Goal: Task Accomplishment & Management: Manage account settings

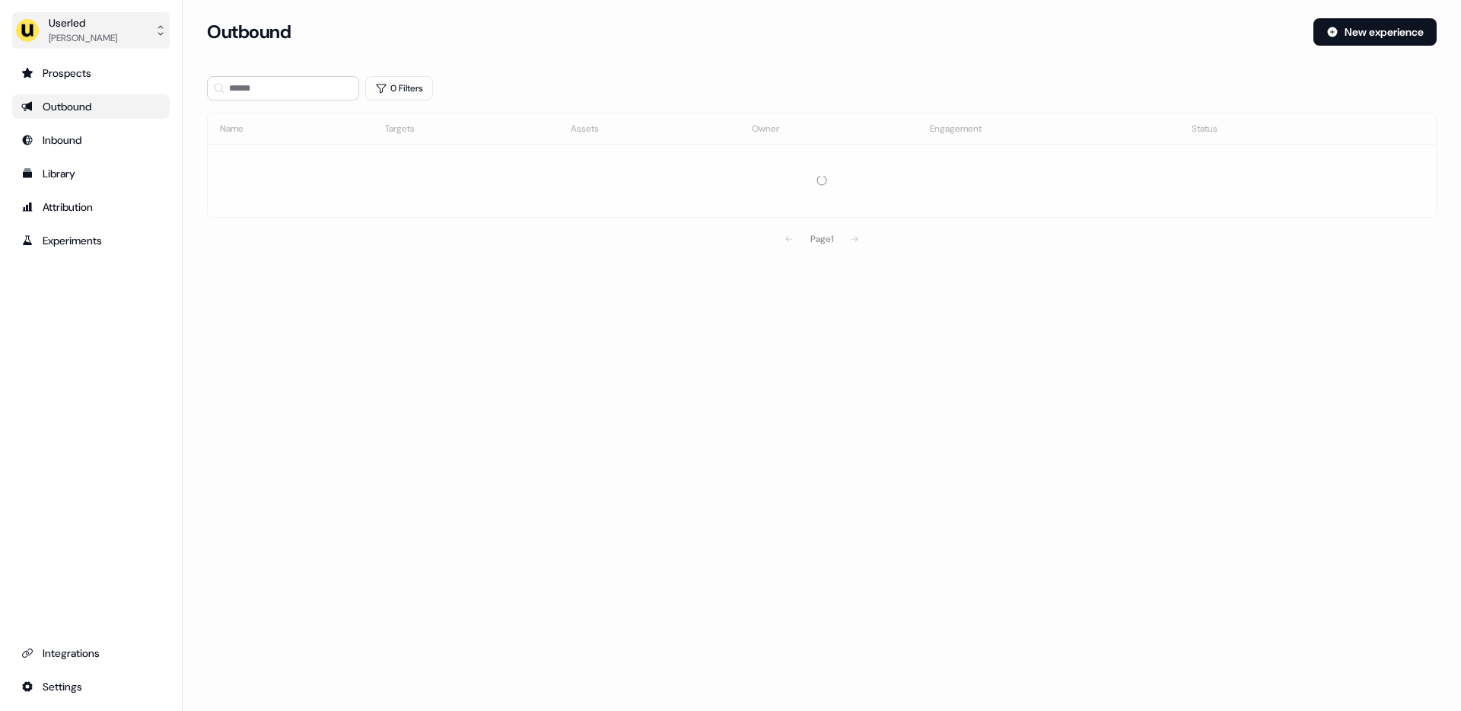
click at [88, 30] on div "[PERSON_NAME]" at bounding box center [83, 37] width 69 height 15
click at [94, 69] on div "Impersonate (Admin)" at bounding box center [90, 71] width 145 height 27
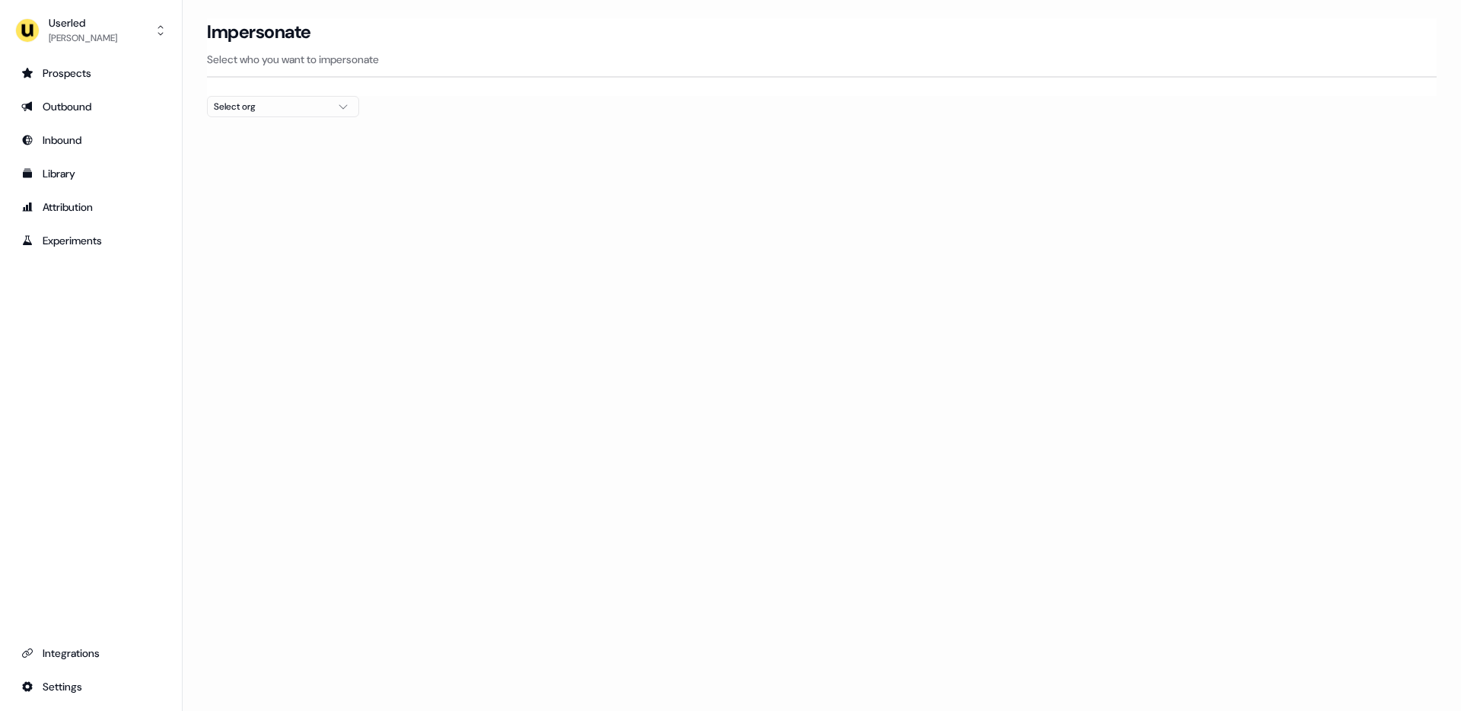
click at [269, 106] on div "Select org" at bounding box center [271, 106] width 114 height 15
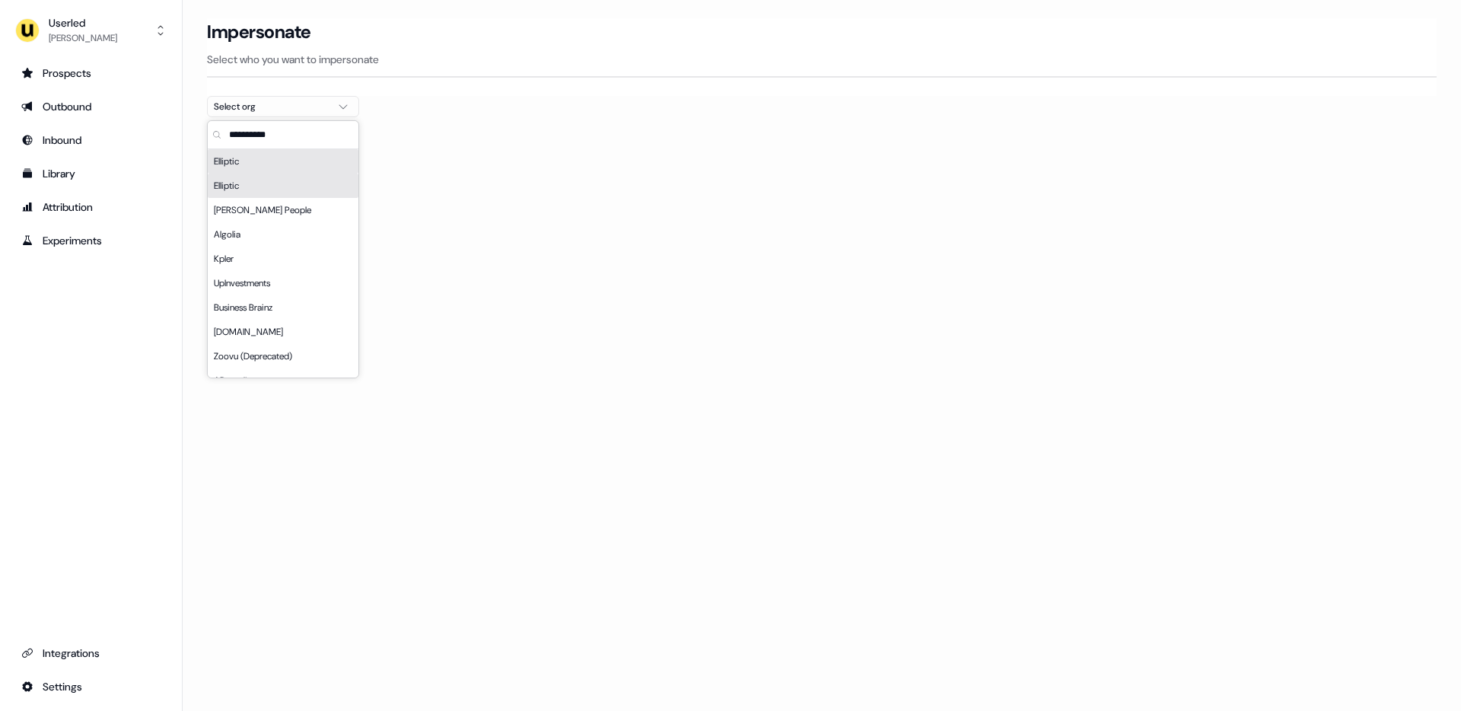
click at [301, 162] on div "Elliptic" at bounding box center [283, 161] width 151 height 24
click at [289, 186] on div "Elliptic" at bounding box center [283, 186] width 151 height 24
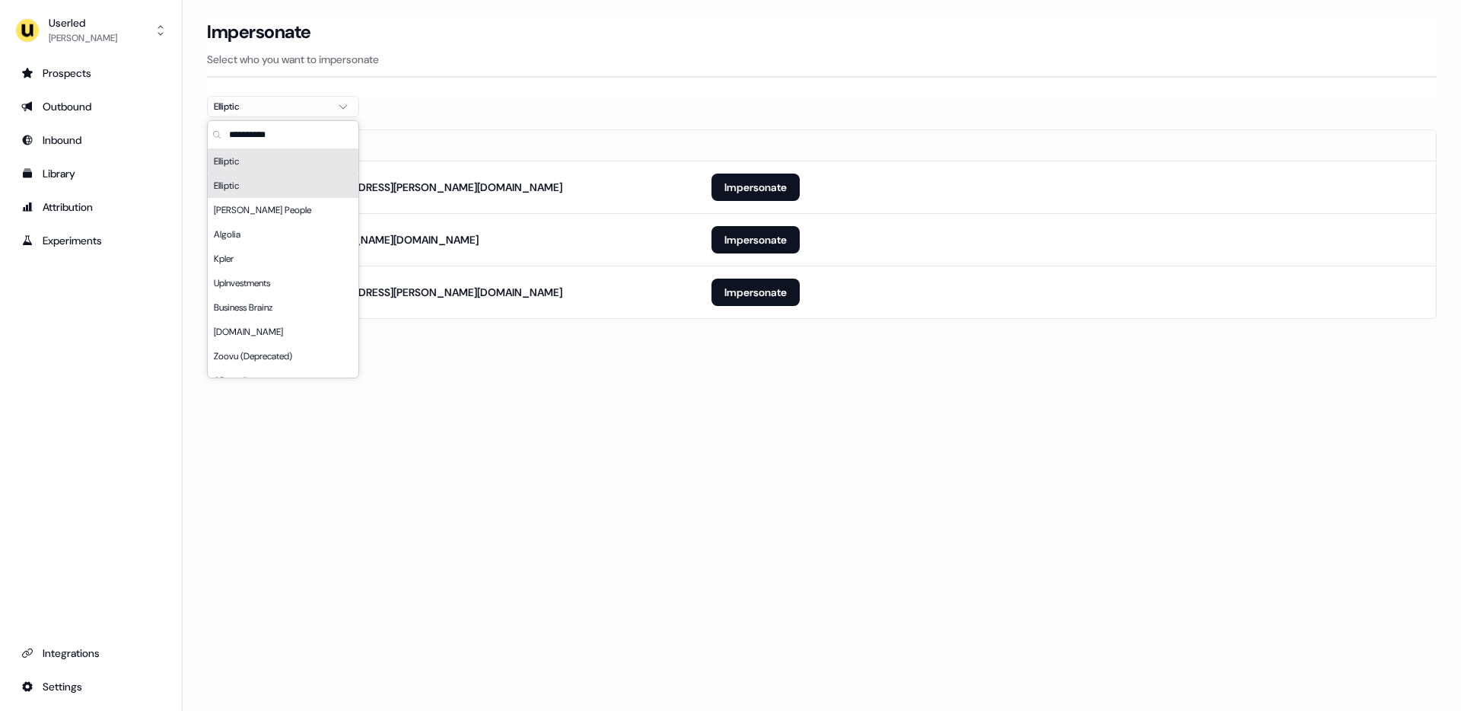
click at [289, 168] on div "Elliptic" at bounding box center [283, 161] width 151 height 24
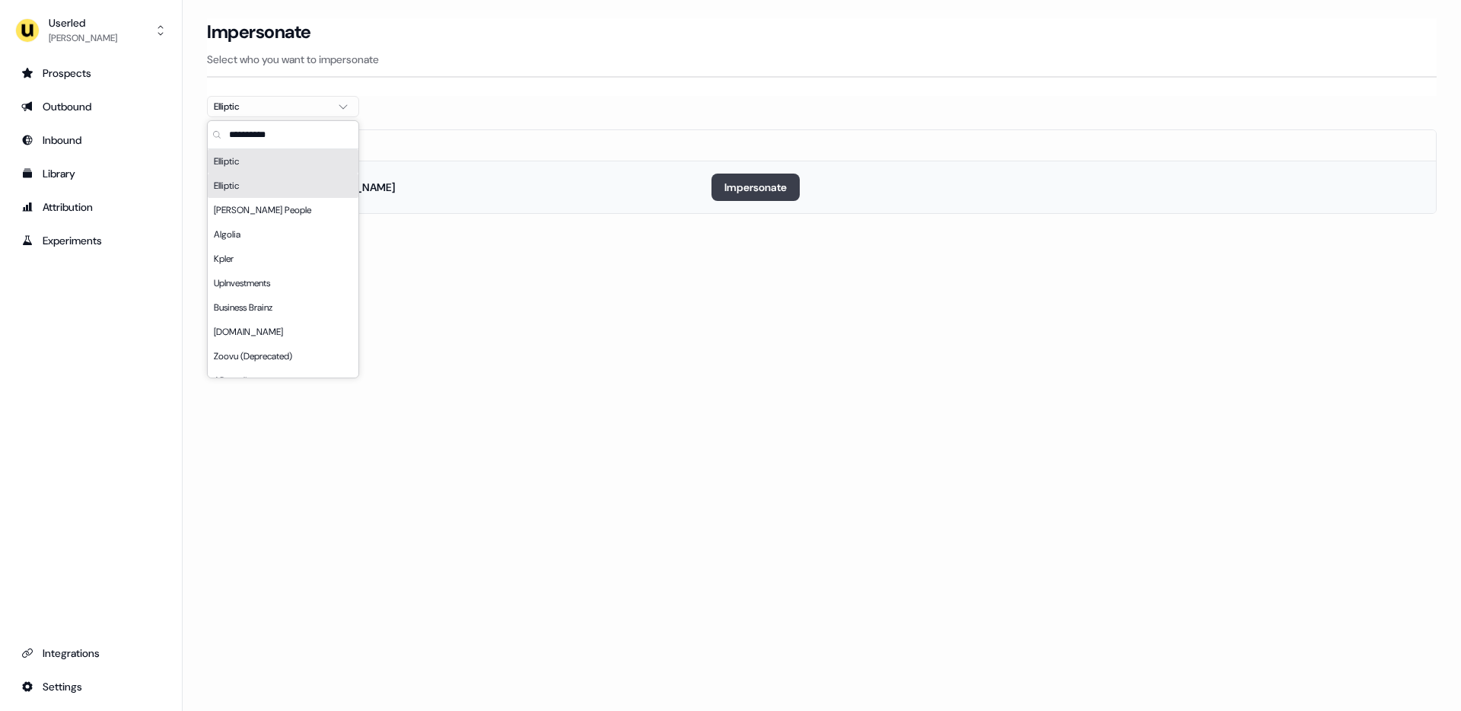
click at [760, 186] on button "Impersonate" at bounding box center [756, 187] width 88 height 27
